Goal: Information Seeking & Learning: Learn about a topic

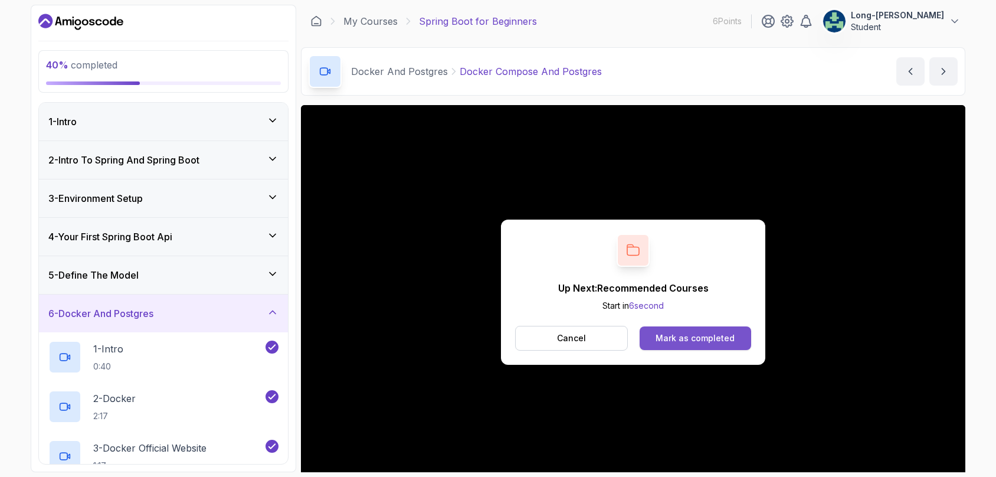
click at [666, 335] on div "Mark as completed" at bounding box center [694, 338] width 79 height 12
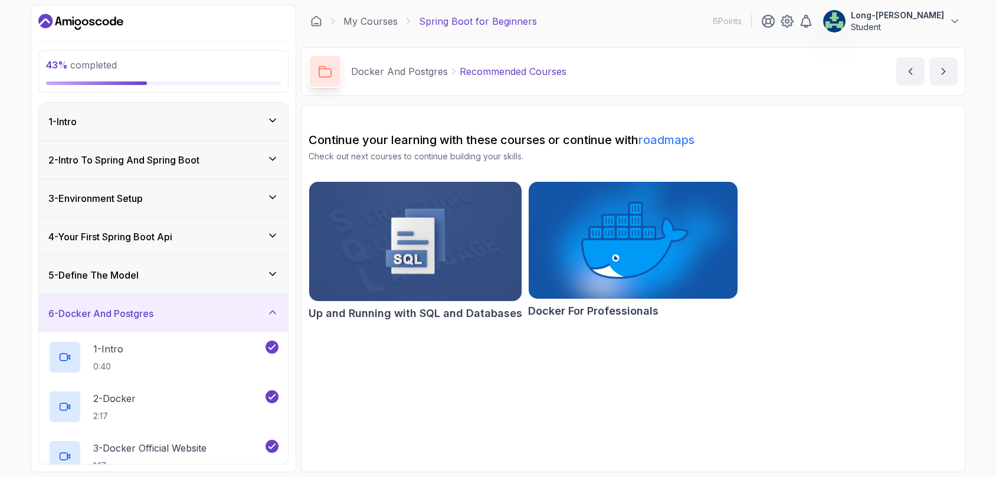
click at [675, 140] on link "roadmaps" at bounding box center [666, 140] width 56 height 14
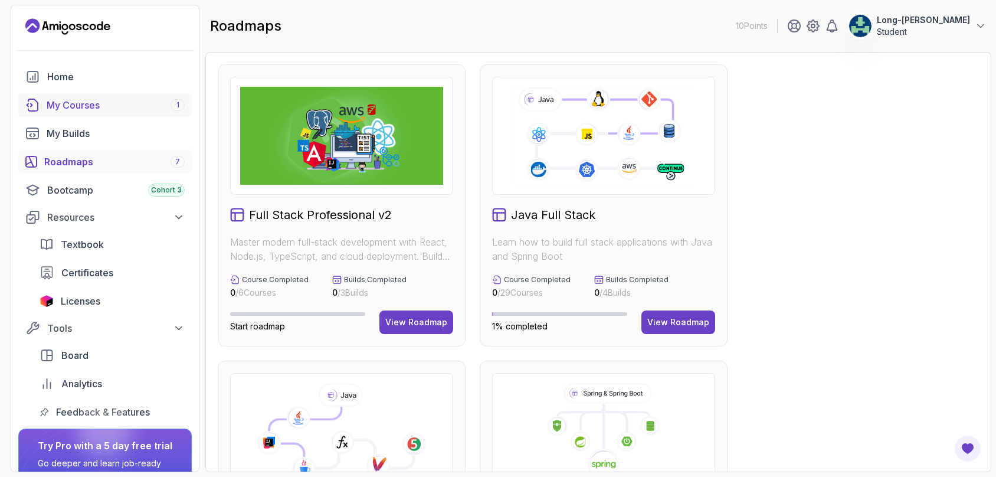
click at [77, 99] on div "My Courses 1" at bounding box center [116, 105] width 138 height 14
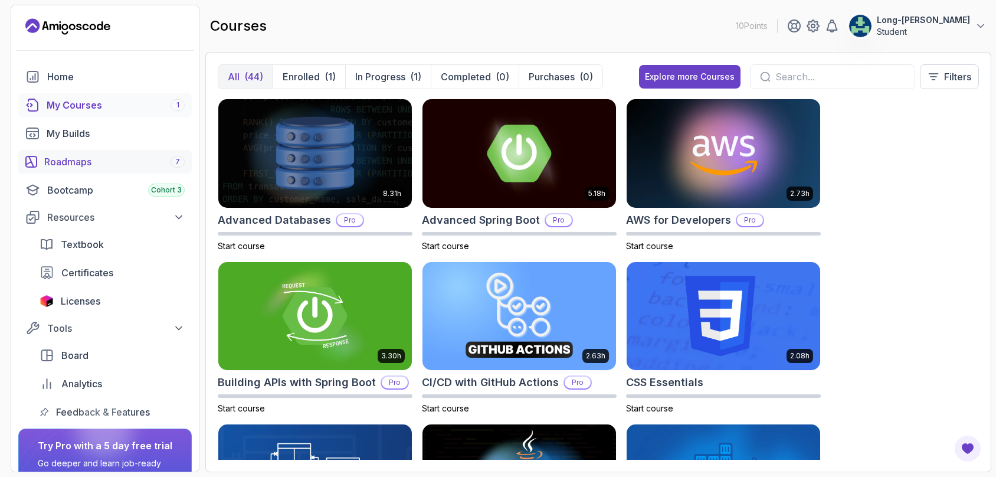
click at [164, 162] on div "Roadmaps 7" at bounding box center [114, 162] width 140 height 14
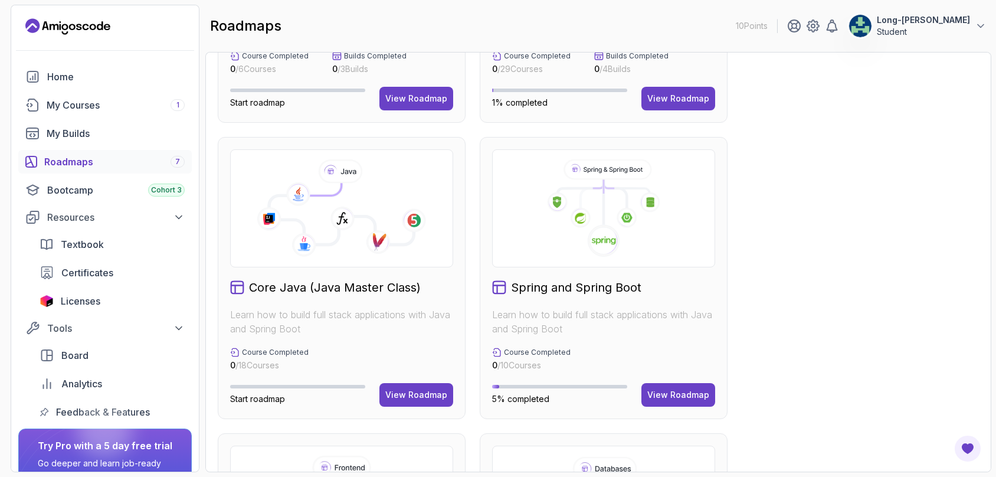
scroll to position [198, 0]
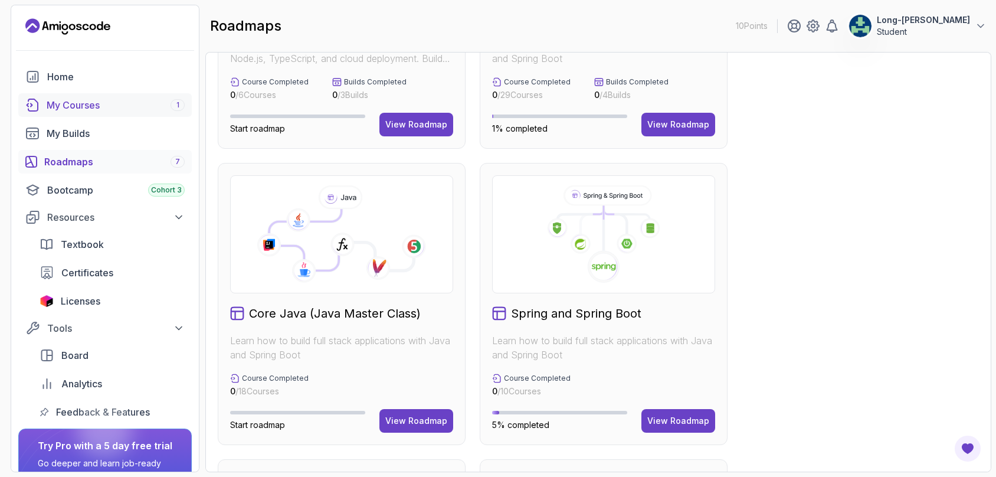
click at [87, 107] on div "My Courses 1" at bounding box center [116, 105] width 138 height 14
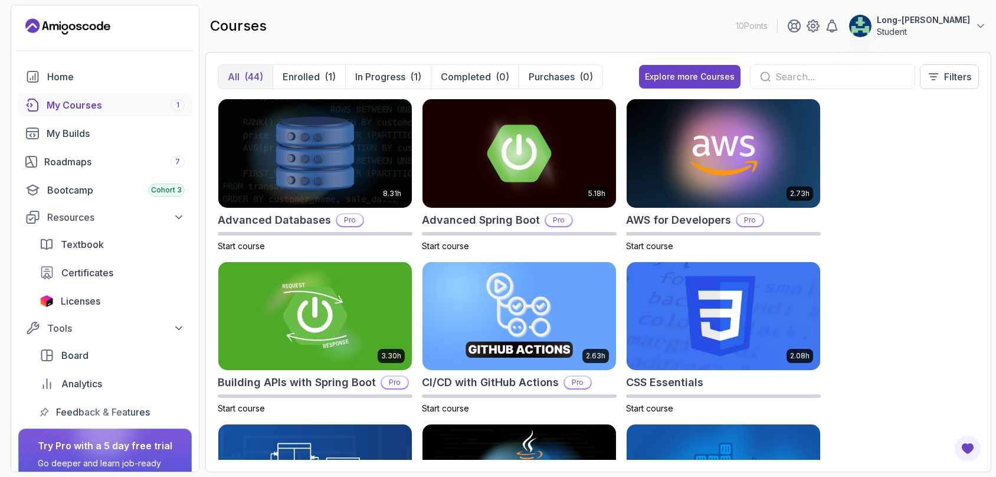
click at [918, 353] on div "8.31h Advanced Databases Pro Start course 5.18h Advanced Spring Boot Pro Start …" at bounding box center [598, 279] width 761 height 361
click at [376, 77] on p "In Progress" at bounding box center [380, 77] width 50 height 14
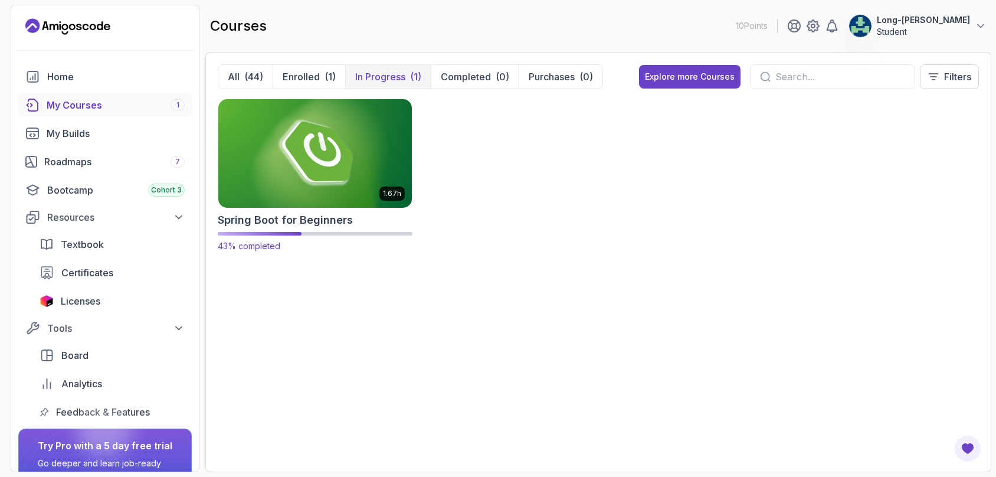
click at [310, 168] on img at bounding box center [315, 153] width 203 height 114
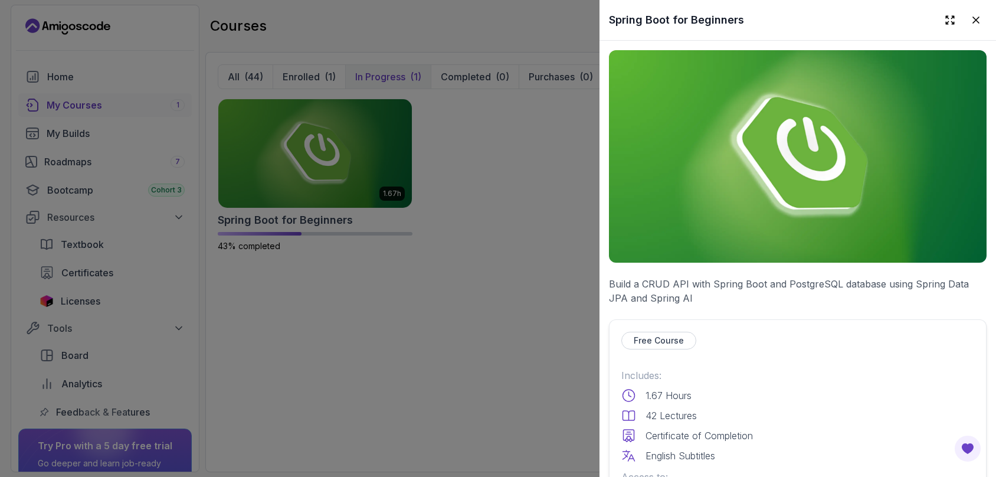
click at [743, 221] on img at bounding box center [798, 156] width 378 height 212
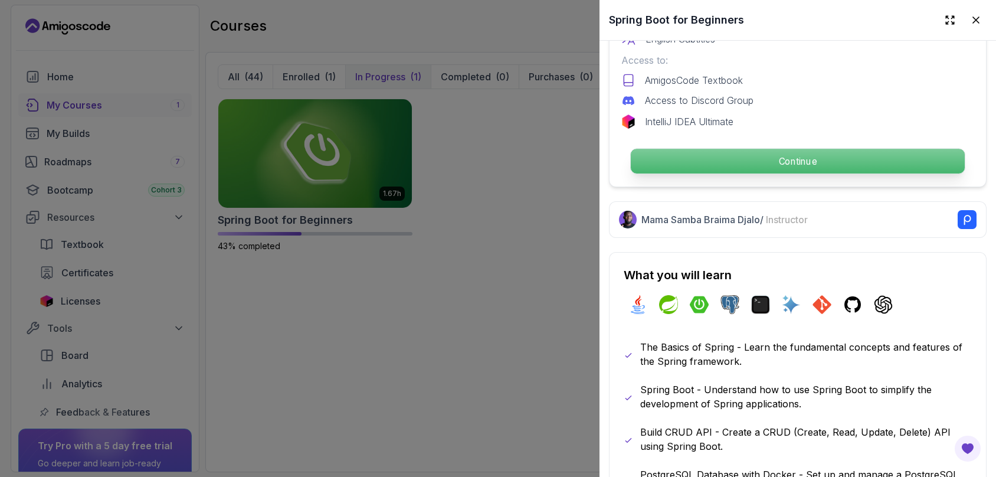
click at [793, 158] on p "Continue" at bounding box center [798, 161] width 334 height 25
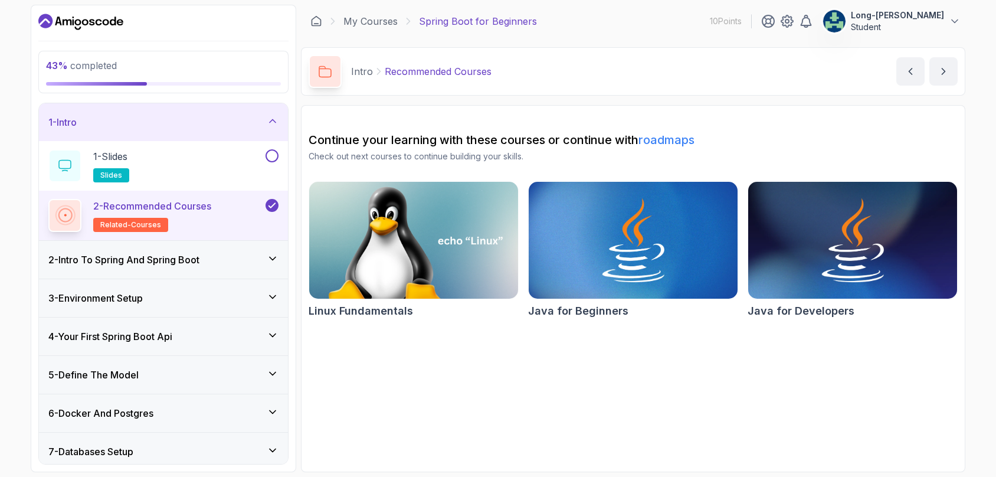
click at [297, 268] on div "43 % completed 1 - Intro 1 - Slides slides 2 - Recommended Courses related-cour…" at bounding box center [498, 238] width 934 height 467
click at [271, 415] on icon at bounding box center [273, 412] width 12 height 12
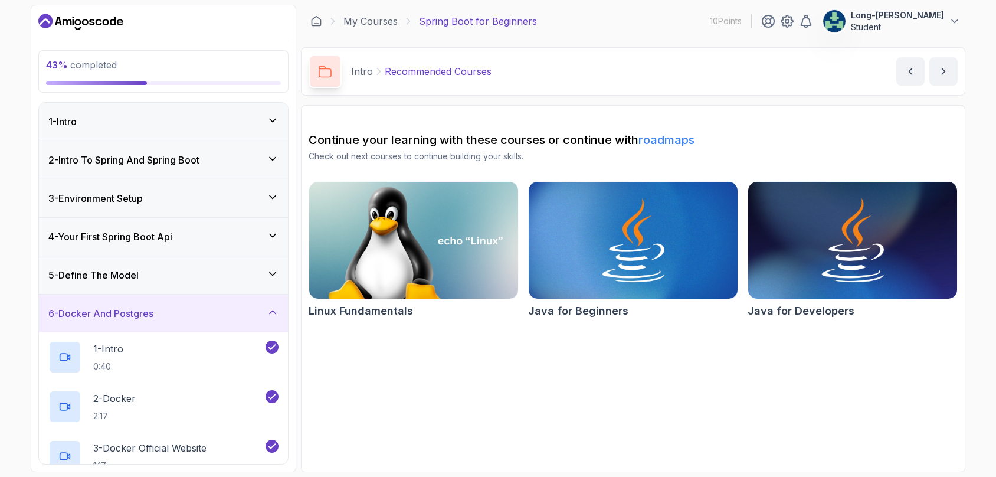
click at [343, 395] on section "Continue your learning with these courses or continue with roadmaps Check out n…" at bounding box center [633, 288] width 664 height 367
click at [270, 314] on icon at bounding box center [273, 312] width 12 height 12
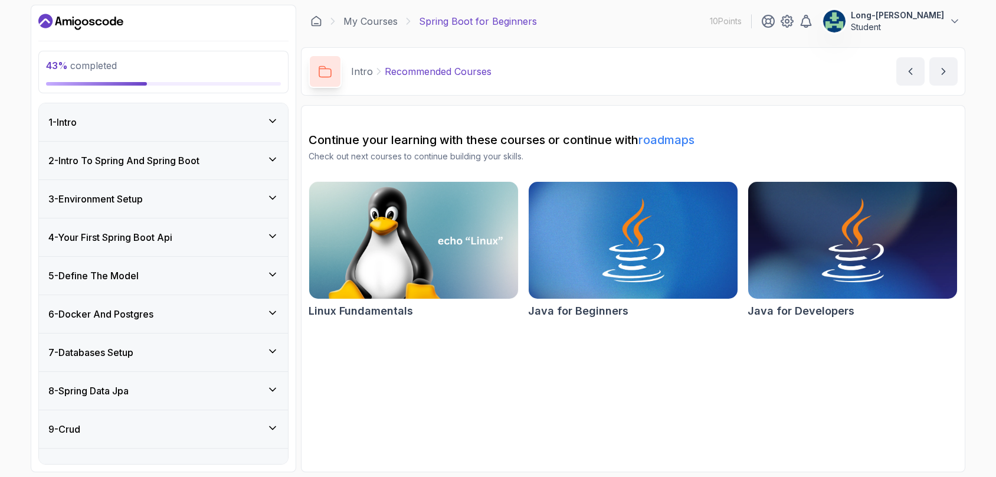
click at [269, 348] on icon at bounding box center [273, 351] width 12 height 12
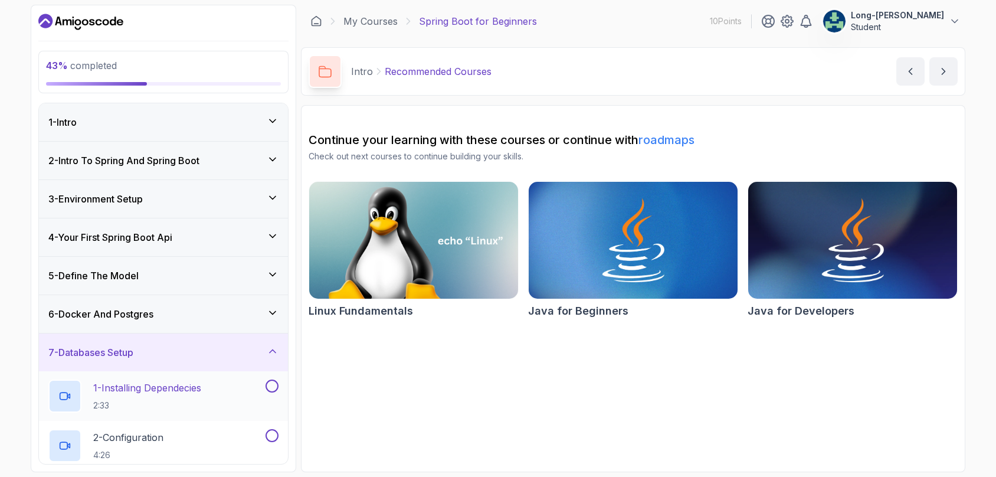
click at [149, 384] on p "1 - Installing Dependecies" at bounding box center [147, 388] width 108 height 14
